Goal: Transaction & Acquisition: Obtain resource

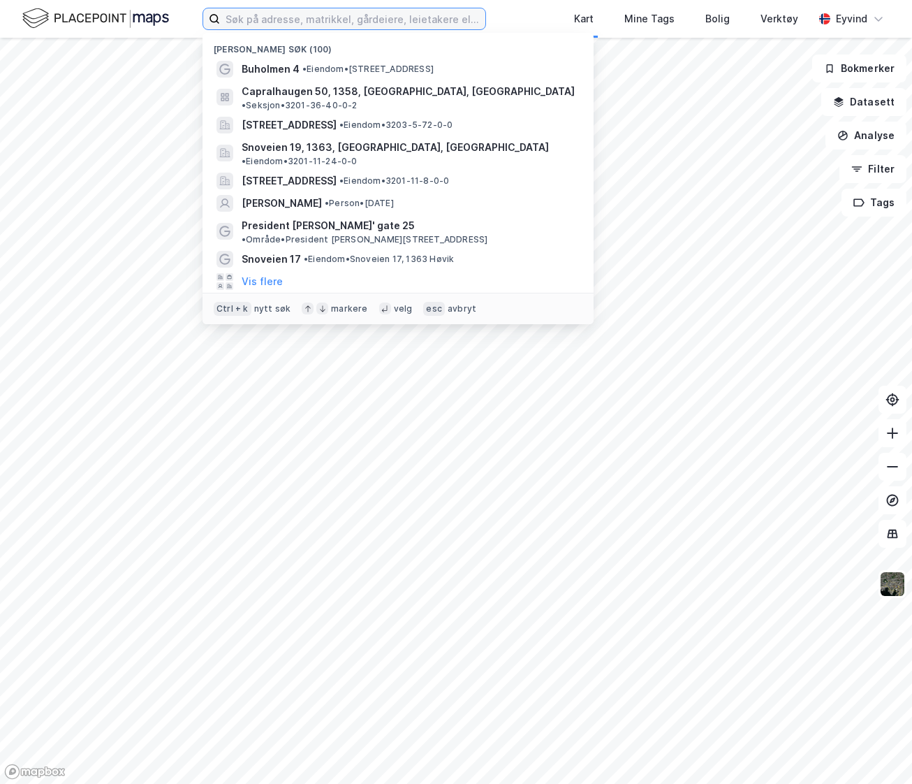
click at [302, 15] on input at bounding box center [352, 18] width 265 height 21
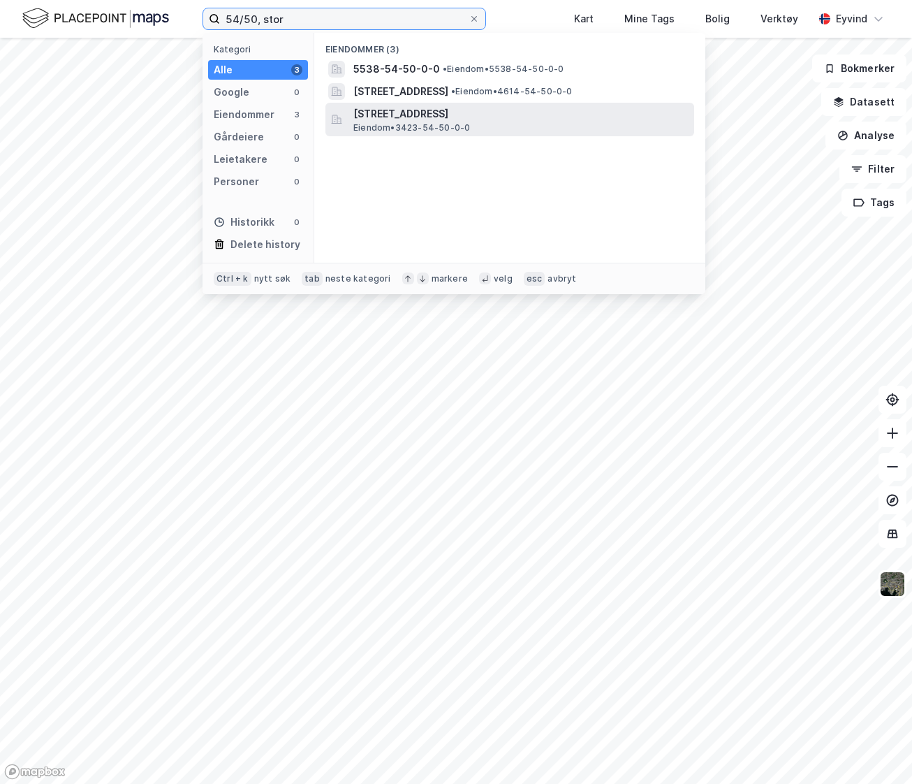
type input "54/50, stor"
click at [526, 117] on span "[STREET_ADDRESS]" at bounding box center [520, 113] width 335 height 17
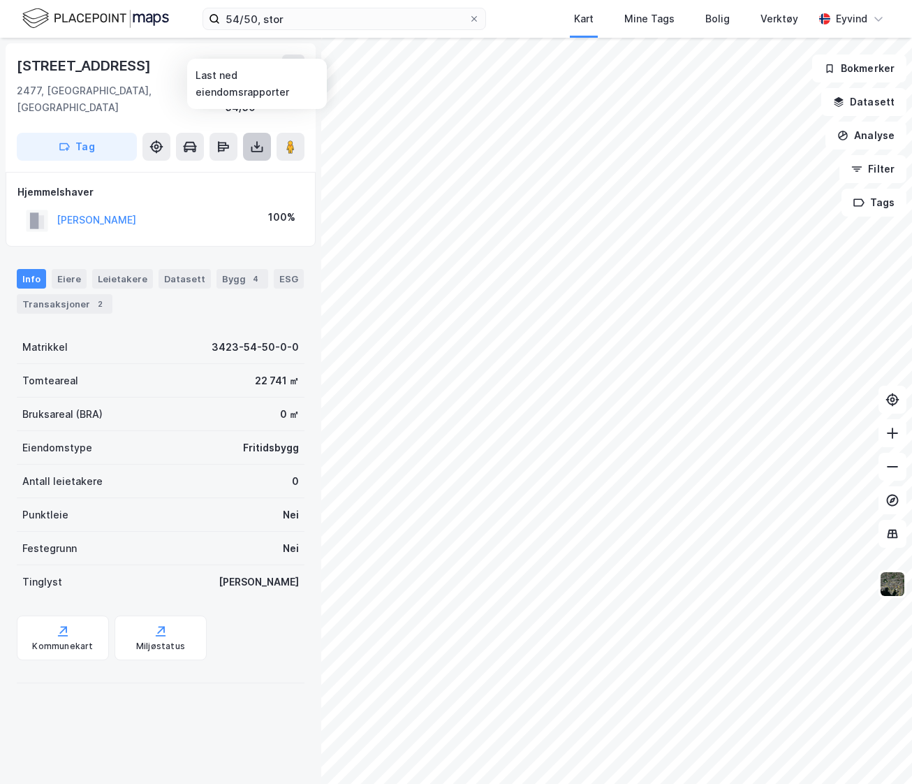
click at [259, 140] on icon at bounding box center [257, 147] width 14 height 14
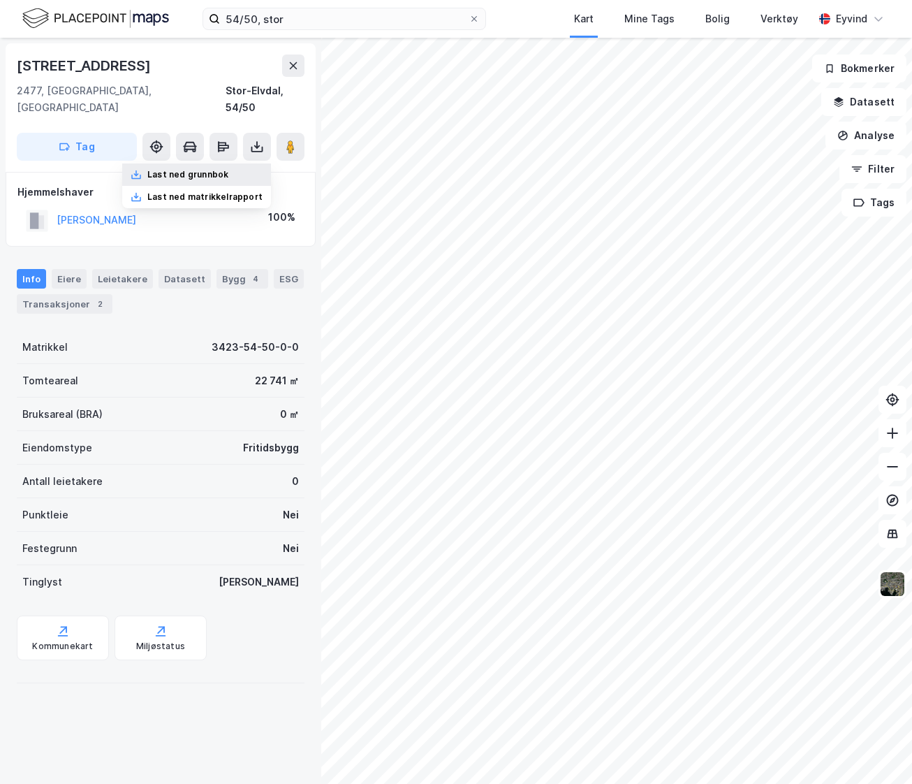
click at [175, 169] on div "Last ned grunnbok" at bounding box center [187, 174] width 81 height 11
